Goal: Task Accomplishment & Management: Complete application form

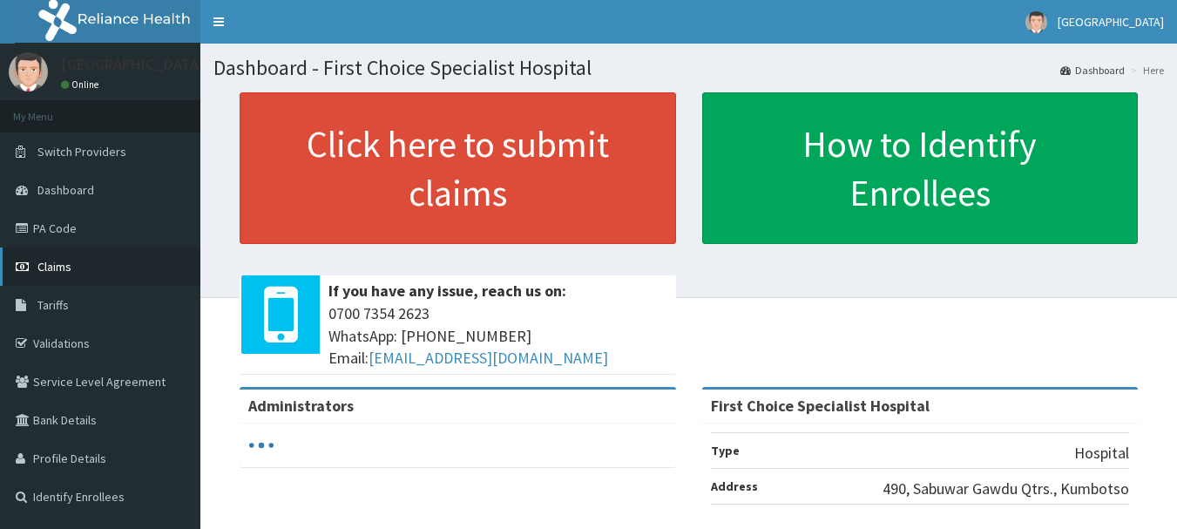
click at [78, 273] on link "Claims" at bounding box center [100, 266] width 200 height 38
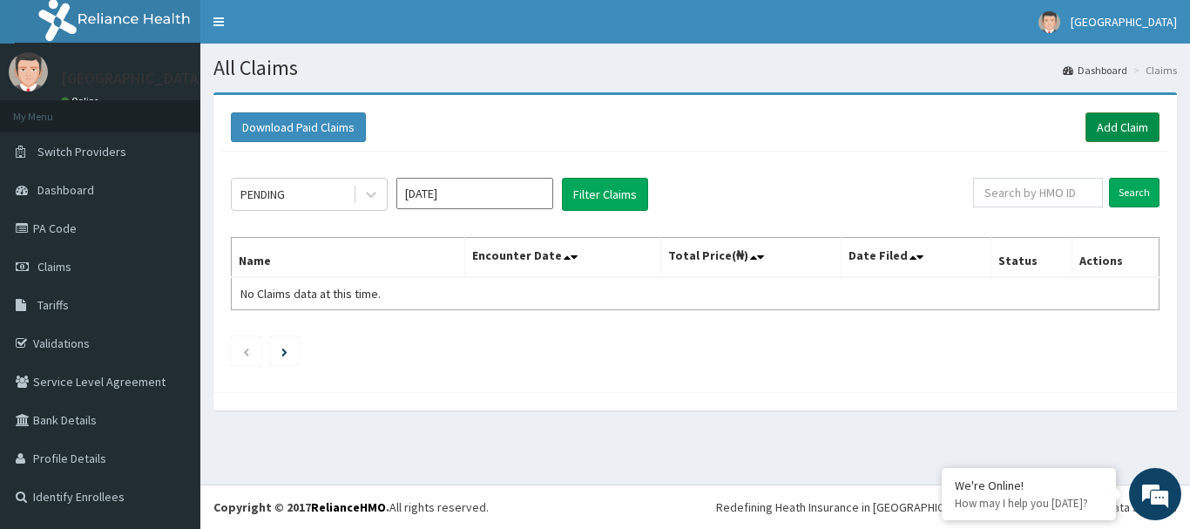
click at [1119, 129] on link "Add Claim" at bounding box center [1122, 127] width 74 height 30
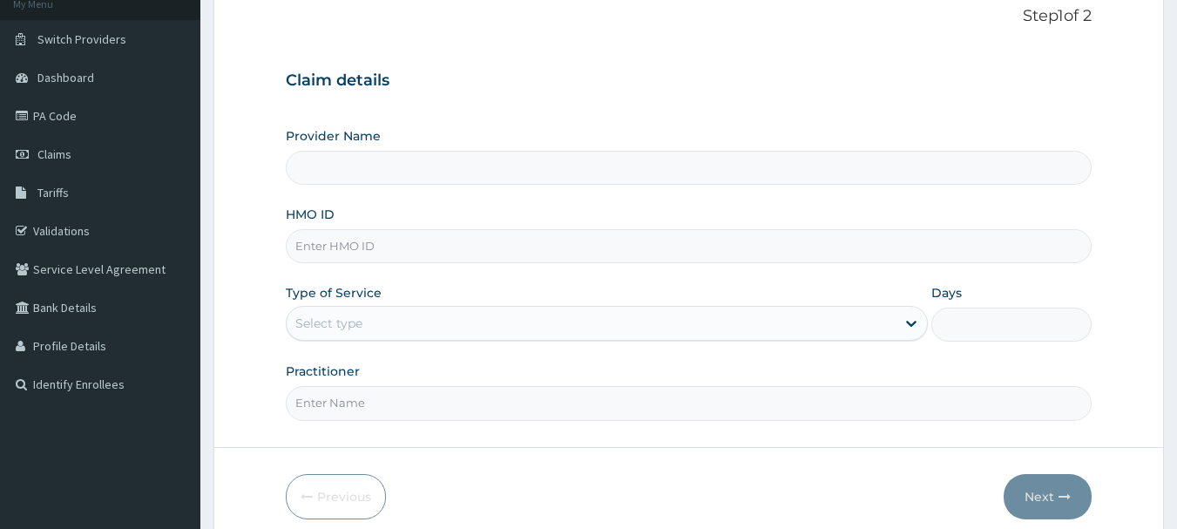
scroll to position [148, 0]
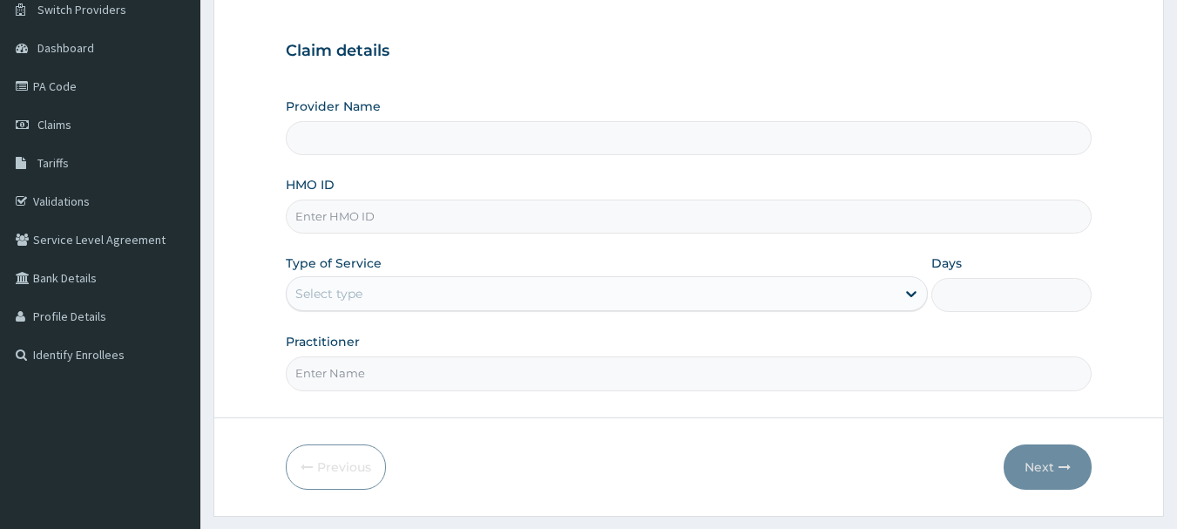
type input "First Choice Specialist Hospital"
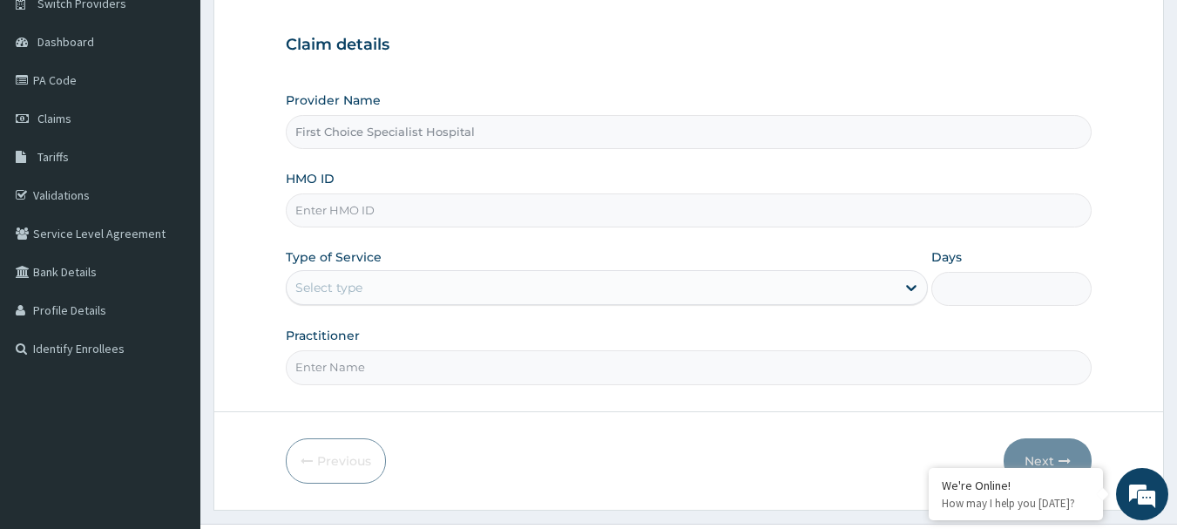
click at [477, 218] on input "HMO ID" at bounding box center [689, 210] width 807 height 34
type input "btr/11110/"
